Goal: Find contact information: Find contact information

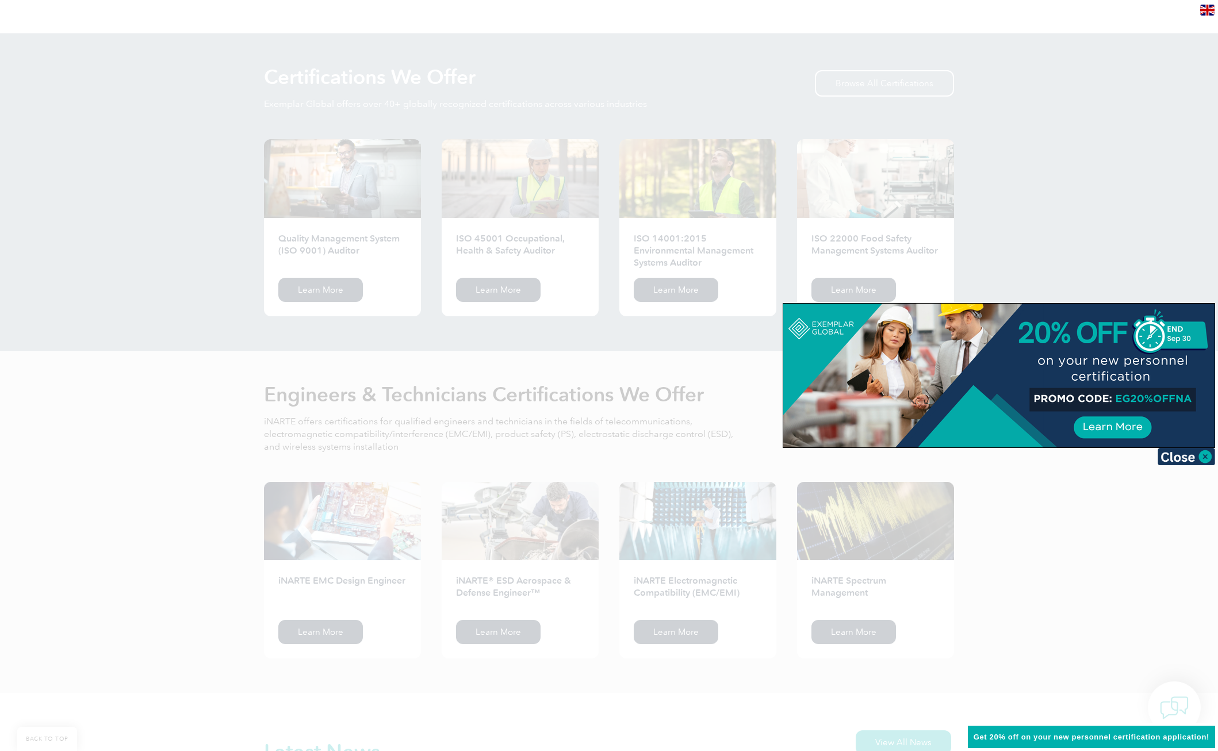
scroll to position [978, 0]
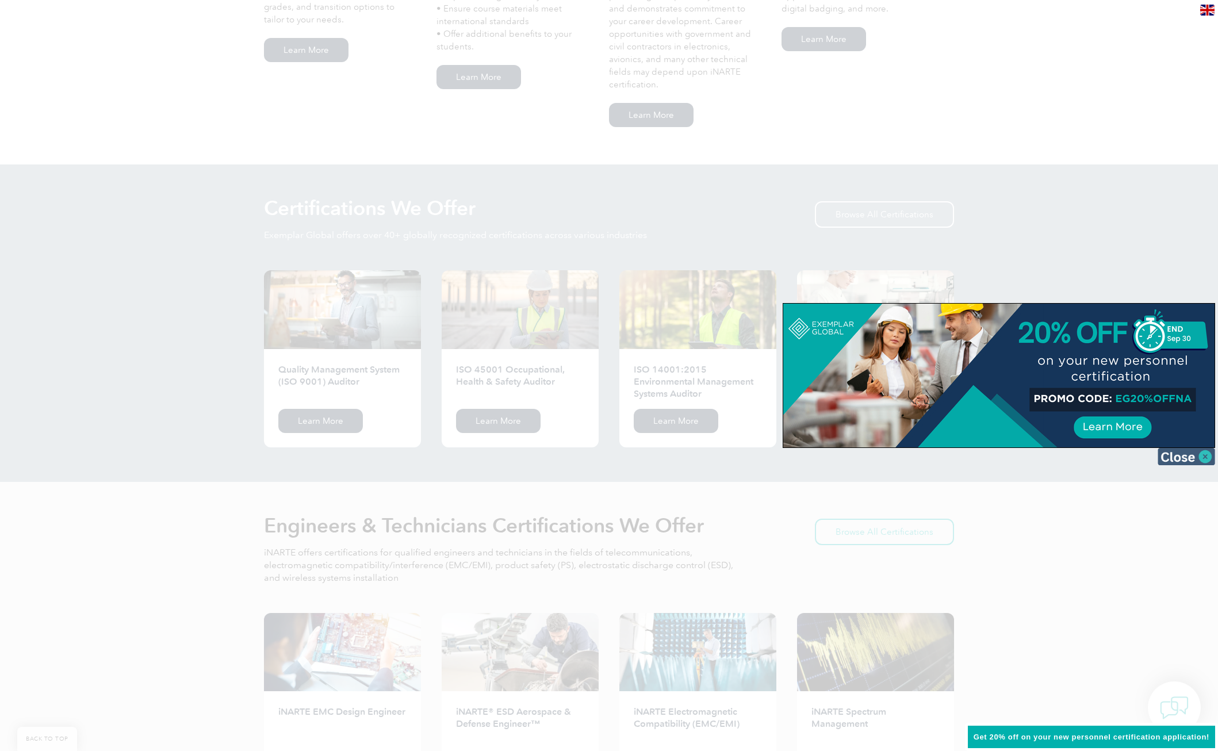
click at [1190, 454] on img at bounding box center [1187, 456] width 58 height 17
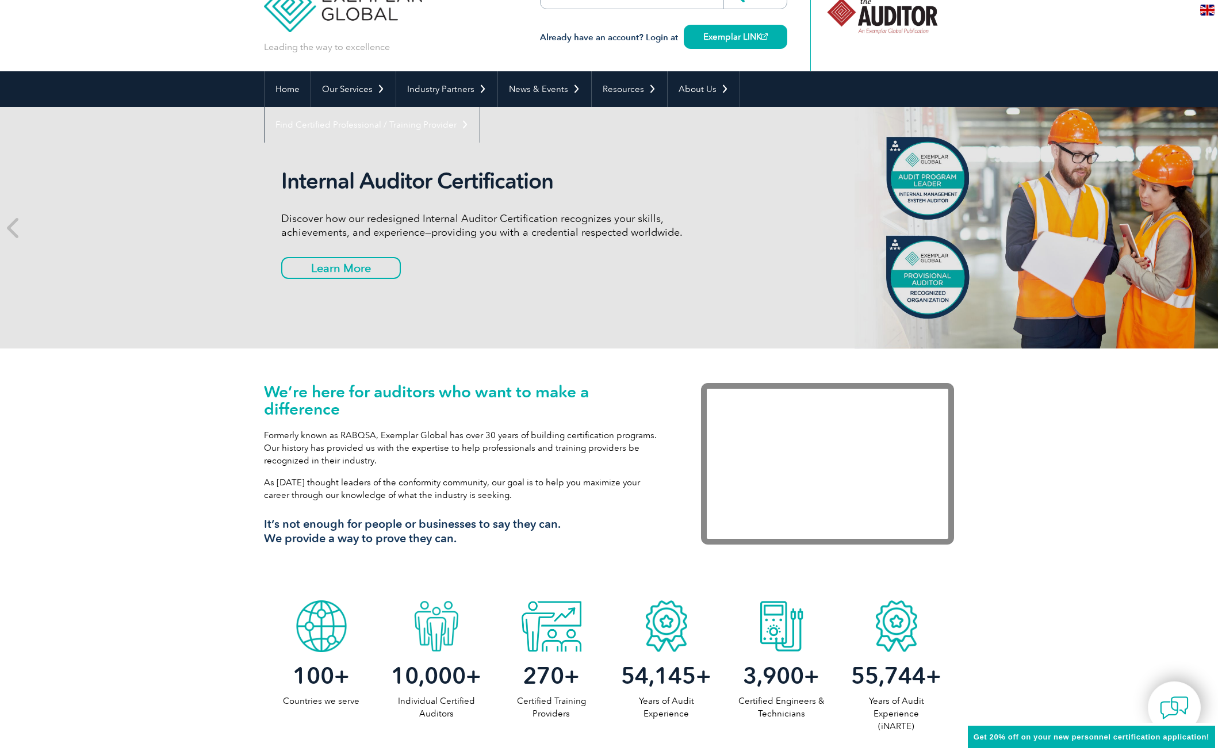
scroll to position [0, 0]
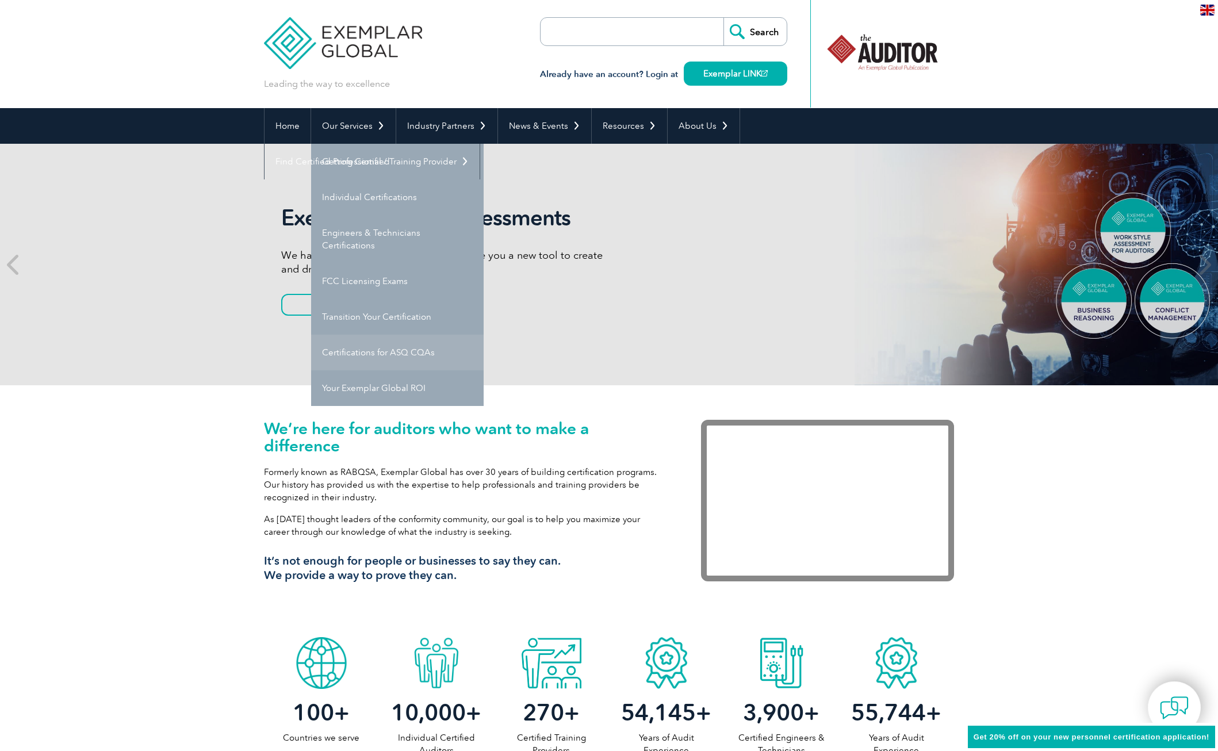
click at [376, 352] on link "Certifications for ASQ CQAs" at bounding box center [397, 353] width 173 height 36
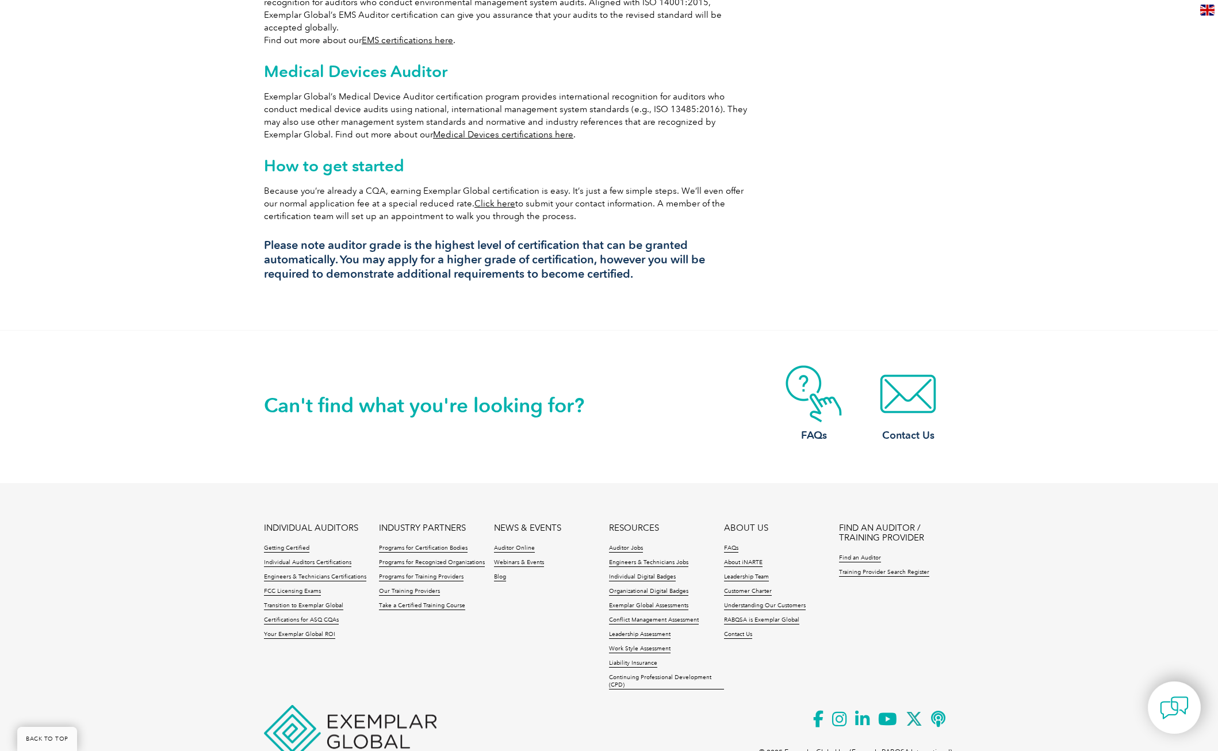
scroll to position [976, 0]
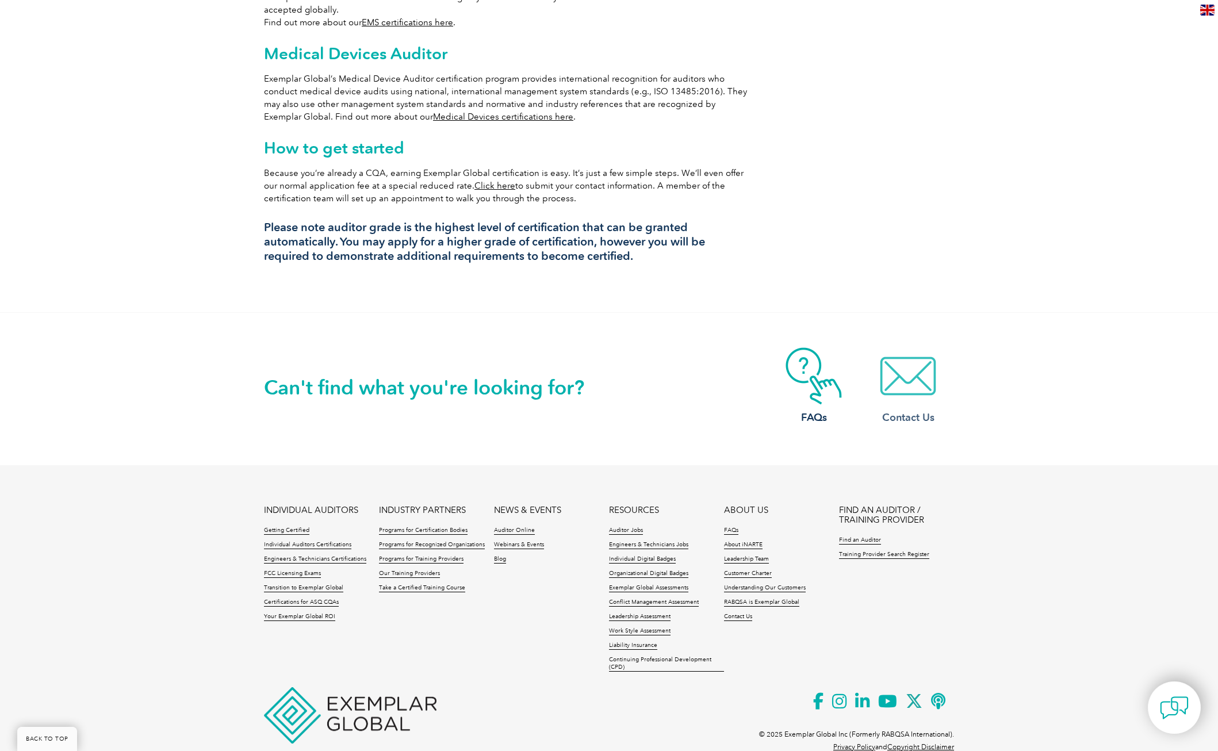
click at [911, 366] on img at bounding box center [908, 376] width 92 height 58
